Goal: Task Accomplishment & Management: Use online tool/utility

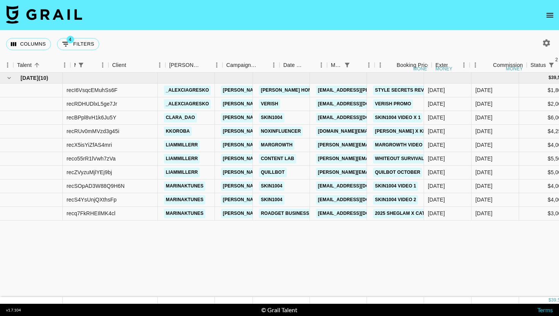
scroll to position [0, 145]
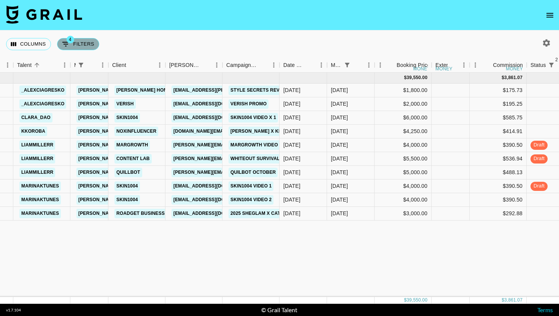
click at [84, 49] on button "4 Filters" at bounding box center [78, 44] width 42 height 12
select select "managerIds"
select select "status"
select select "not"
select select "cancelled"
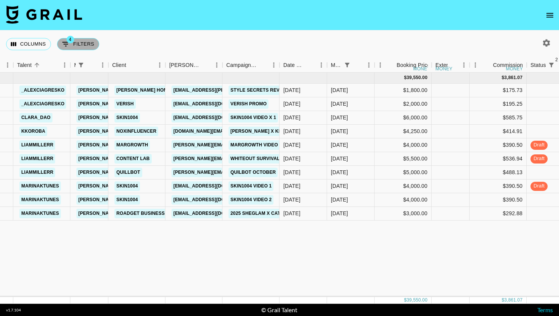
select select "status"
select select "not"
select select "declined"
select select "monthDue2"
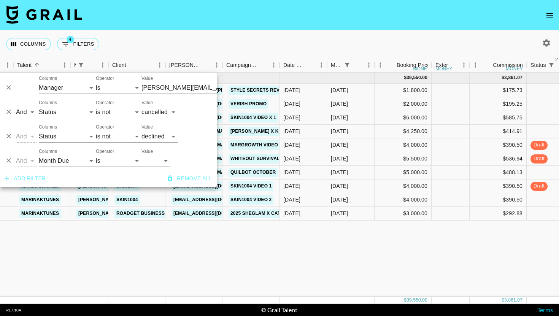
click at [154, 153] on div "Value [DATE] Sep '[DATE] [DATE] '[DATE] May '[DATE] Mar '[DATE] Jan '[DATE] Nov…" at bounding box center [156, 158] width 29 height 18
click at [154, 162] on select "[DATE] Sep '[DATE] [DATE] '[DATE] May '[DATE] Mar '[DATE] Jan '[DATE] Nov '[DAT…" at bounding box center [156, 161] width 29 height 12
select select "[DATE]"
click at [142, 155] on select "[DATE] Sep '[DATE] [DATE] '[DATE] May '[DATE] Mar '[DATE] Jan '[DATE] Nov '[DAT…" at bounding box center [156, 161] width 29 height 12
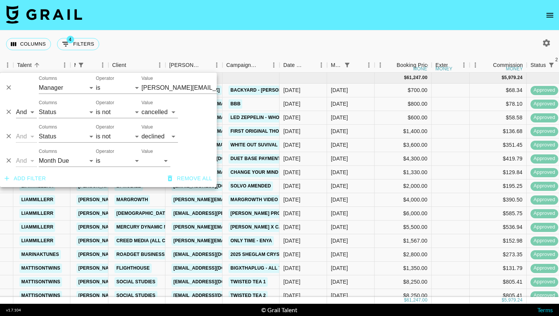
click at [396, 29] on nav at bounding box center [279, 15] width 559 height 30
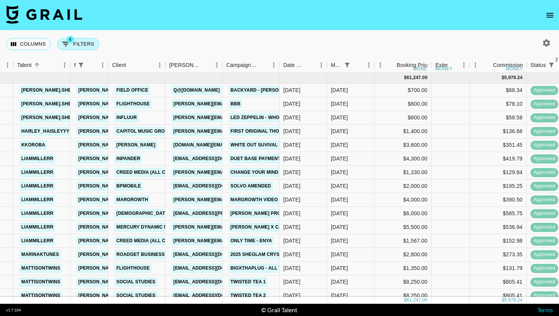
click at [96, 48] on button "4 Filters" at bounding box center [78, 44] width 42 height 12
select select "managerIds"
select select "status"
select select "not"
select select "cancelled"
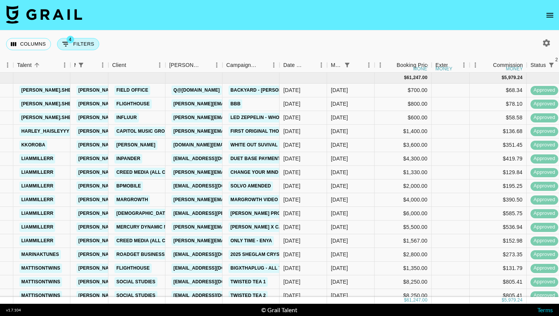
select select "status"
select select "not"
select select "declined"
select select "monthDue2"
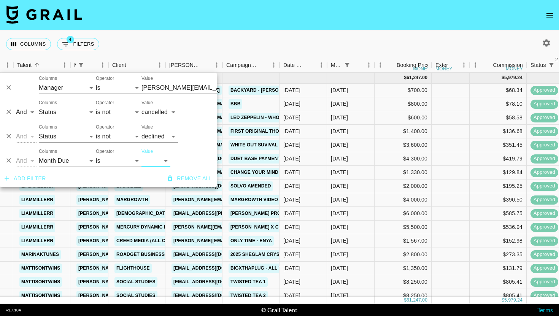
click at [165, 162] on select "[DATE] Sep '[DATE] [DATE] '[DATE] May '[DATE] Mar '[DATE] Jan '[DATE] Nov '[DAT…" at bounding box center [156, 161] width 29 height 12
select select "[DATE]"
click at [142, 155] on select "[DATE] Sep '[DATE] [DATE] '[DATE] May '[DATE] Mar '[DATE] Jan '[DATE] Nov '[DAT…" at bounding box center [156, 161] width 29 height 12
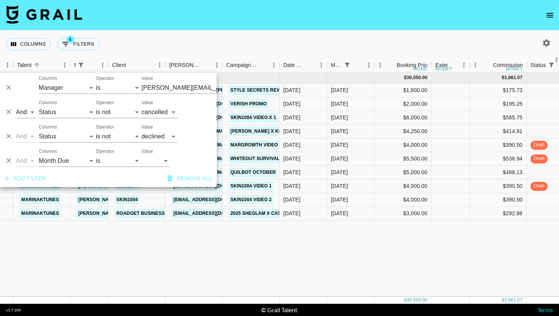
click at [387, 41] on div "Columns 4 Filters + Booking" at bounding box center [279, 43] width 559 height 27
